Goal: Navigation & Orientation: Find specific page/section

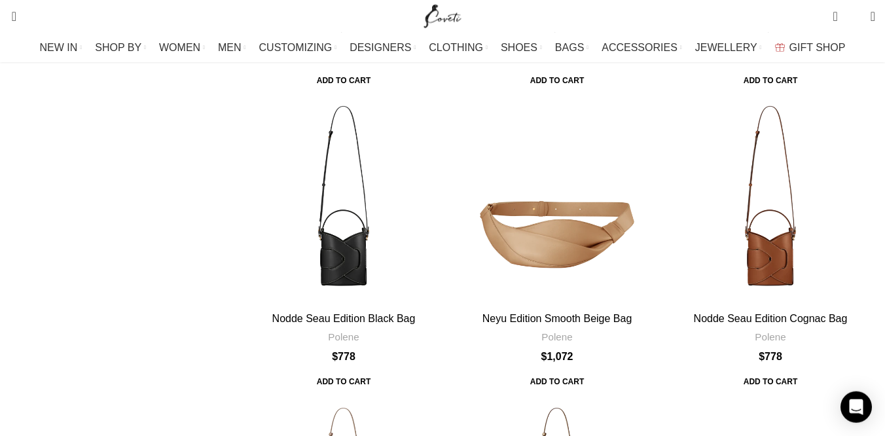
scroll to position [484, 0]
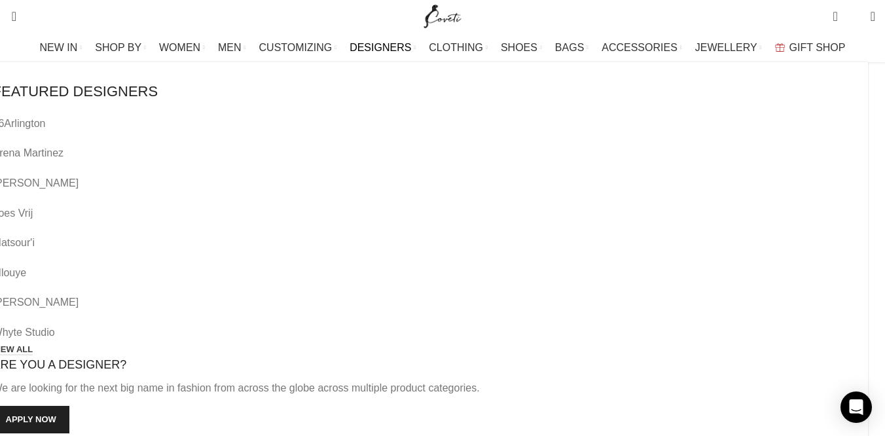
click at [382, 44] on span "DESIGNERS" at bounding box center [380, 47] width 62 height 12
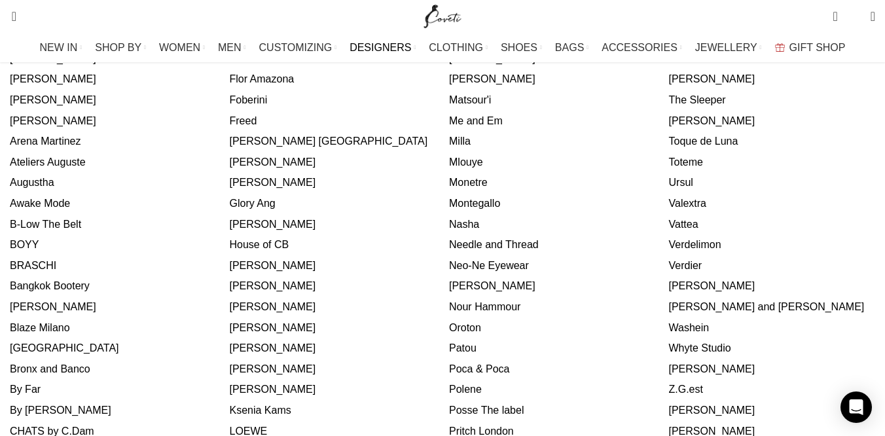
scroll to position [967, 0]
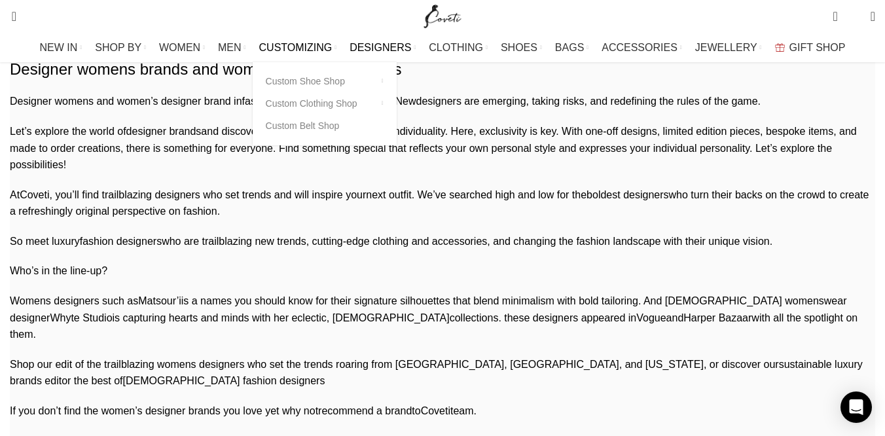
click at [312, 46] on span "CUSTOMIZING" at bounding box center [295, 47] width 73 height 12
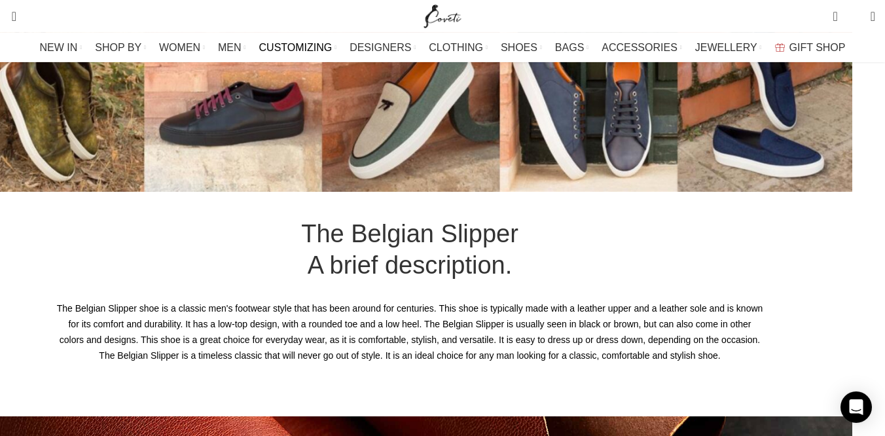
scroll to position [967, 0]
